Goal: Browse casually

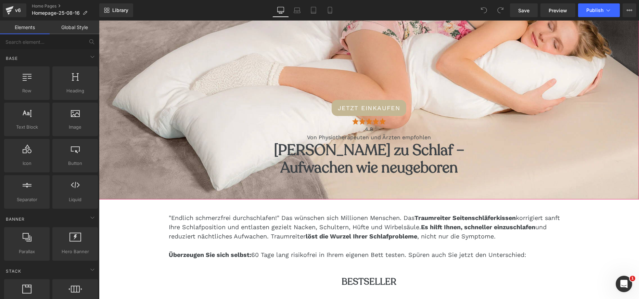
scroll to position [128, 0]
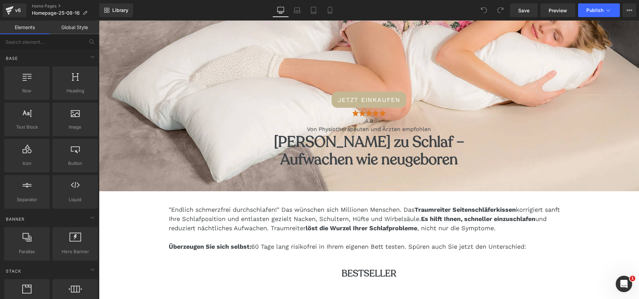
click at [243, 105] on div "JETZT EINKAUFEN" at bounding box center [369, 100] width 540 height 16
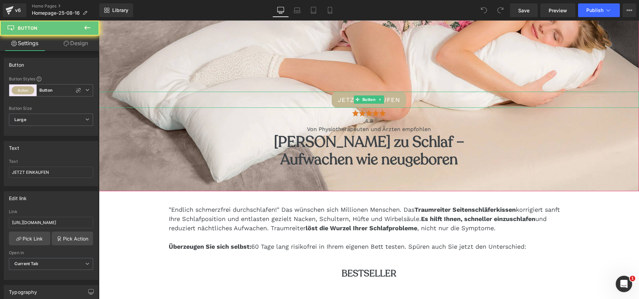
click at [243, 105] on div "JETZT EINKAUFEN" at bounding box center [369, 100] width 540 height 16
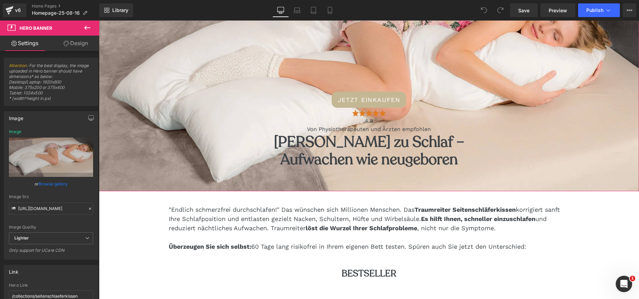
click at [291, 59] on div "JETZT EINKAUFEN Button Image 4.8 Text Block Von Physiotherapeuten und Ärzten em…" at bounding box center [369, 78] width 540 height 225
click at [52, 183] on link "Browse gallery" at bounding box center [53, 184] width 29 height 12
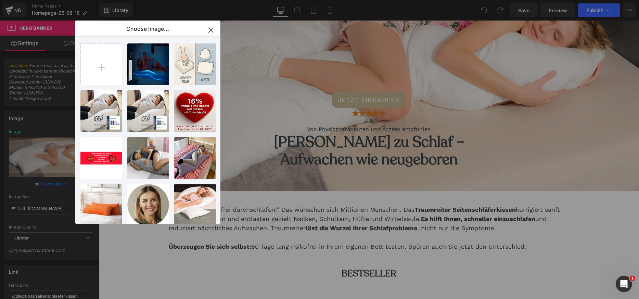
click at [210, 27] on icon "button" at bounding box center [210, 30] width 11 height 11
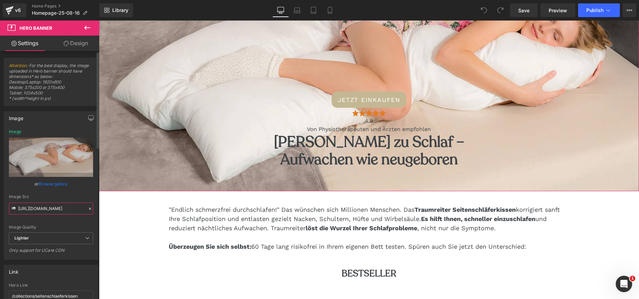
click at [42, 206] on input "[URL][DOMAIN_NAME]" at bounding box center [51, 209] width 84 height 12
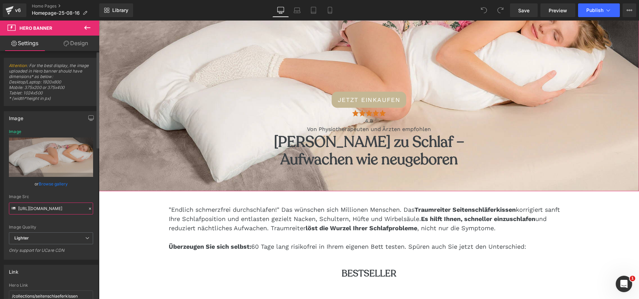
click at [42, 206] on input "[URL][DOMAIN_NAME]" at bounding box center [51, 209] width 84 height 12
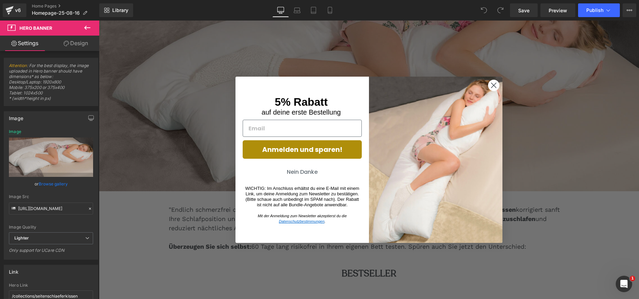
click at [495, 87] on circle "Close dialog" at bounding box center [493, 84] width 11 height 11
